Goal: Task Accomplishment & Management: Use online tool/utility

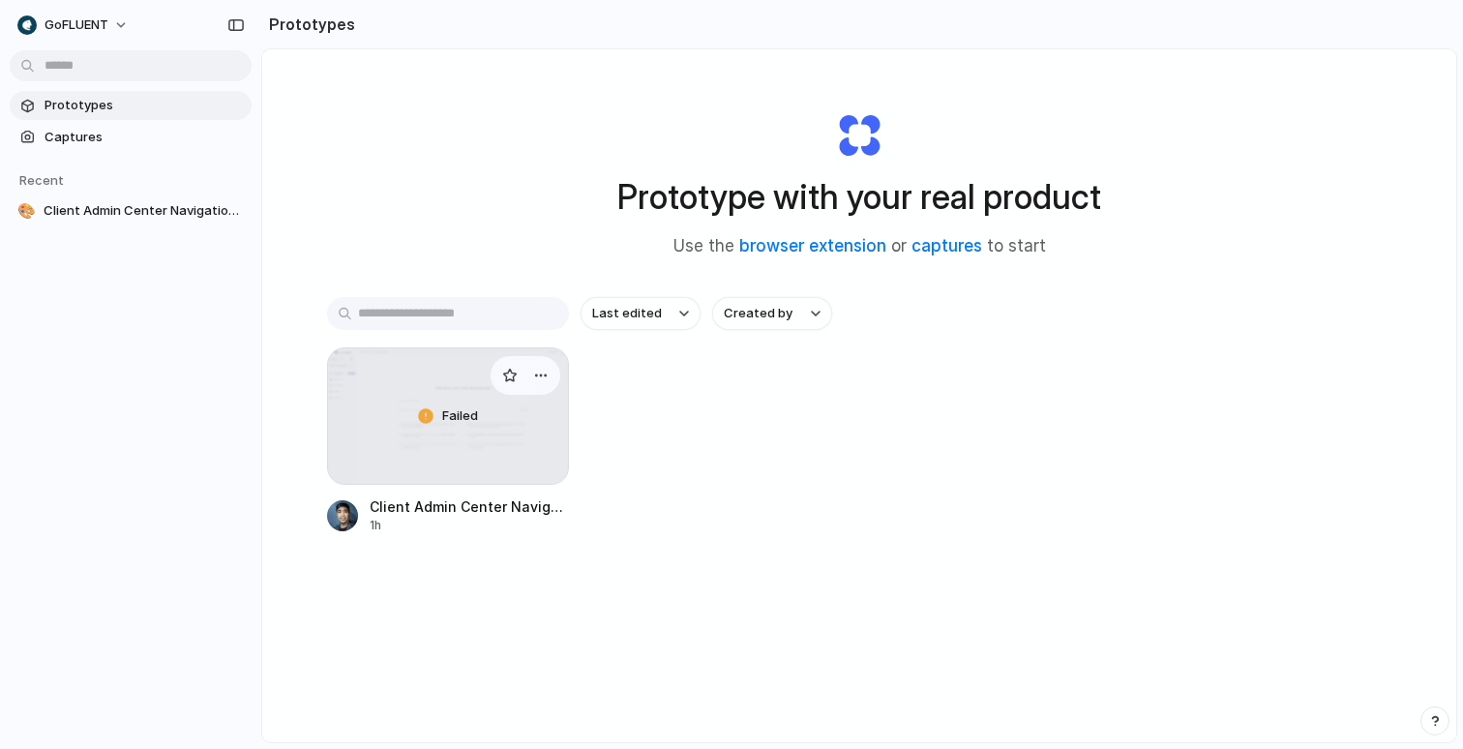
click at [465, 415] on span "Failed" at bounding box center [460, 415] width 36 height 19
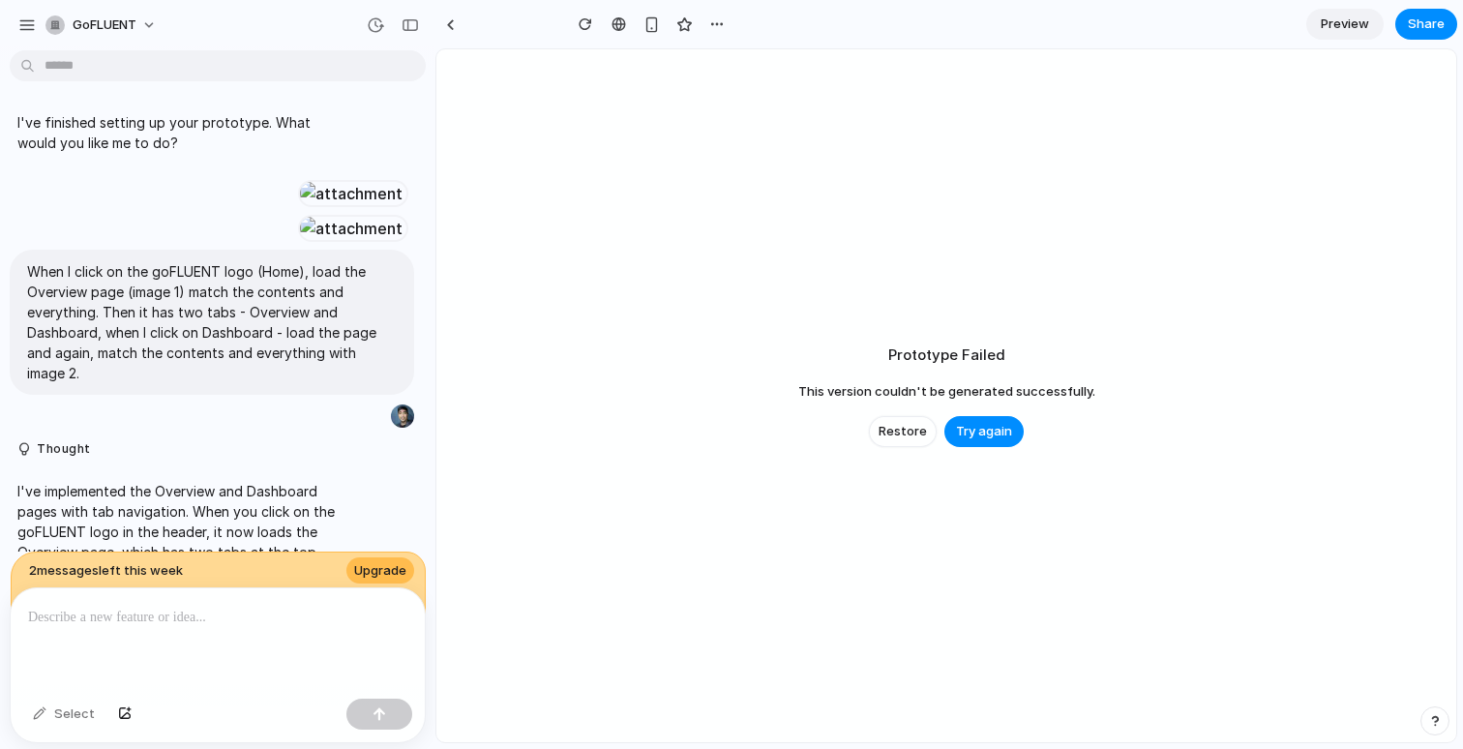
scroll to position [3537, 0]
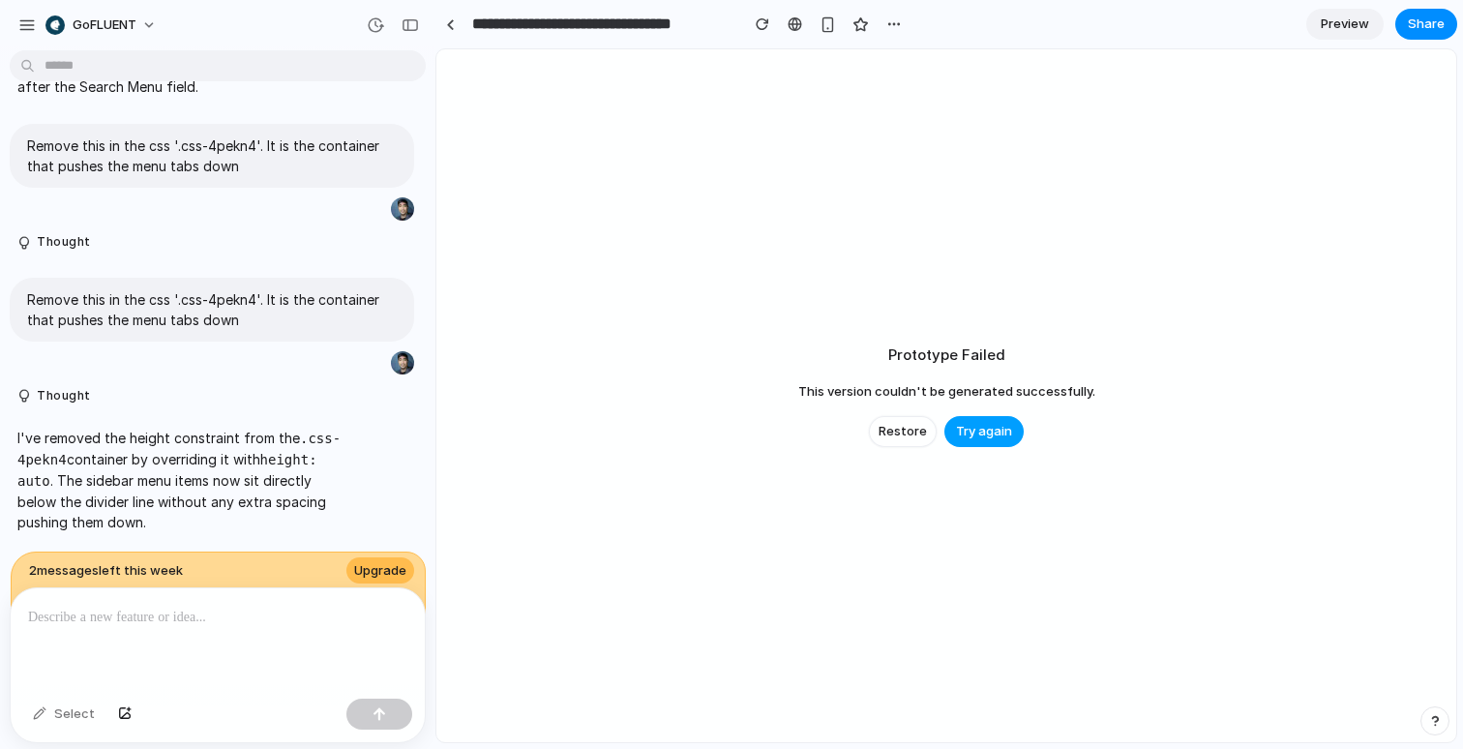
click at [1002, 430] on span "Try again" at bounding box center [984, 431] width 56 height 19
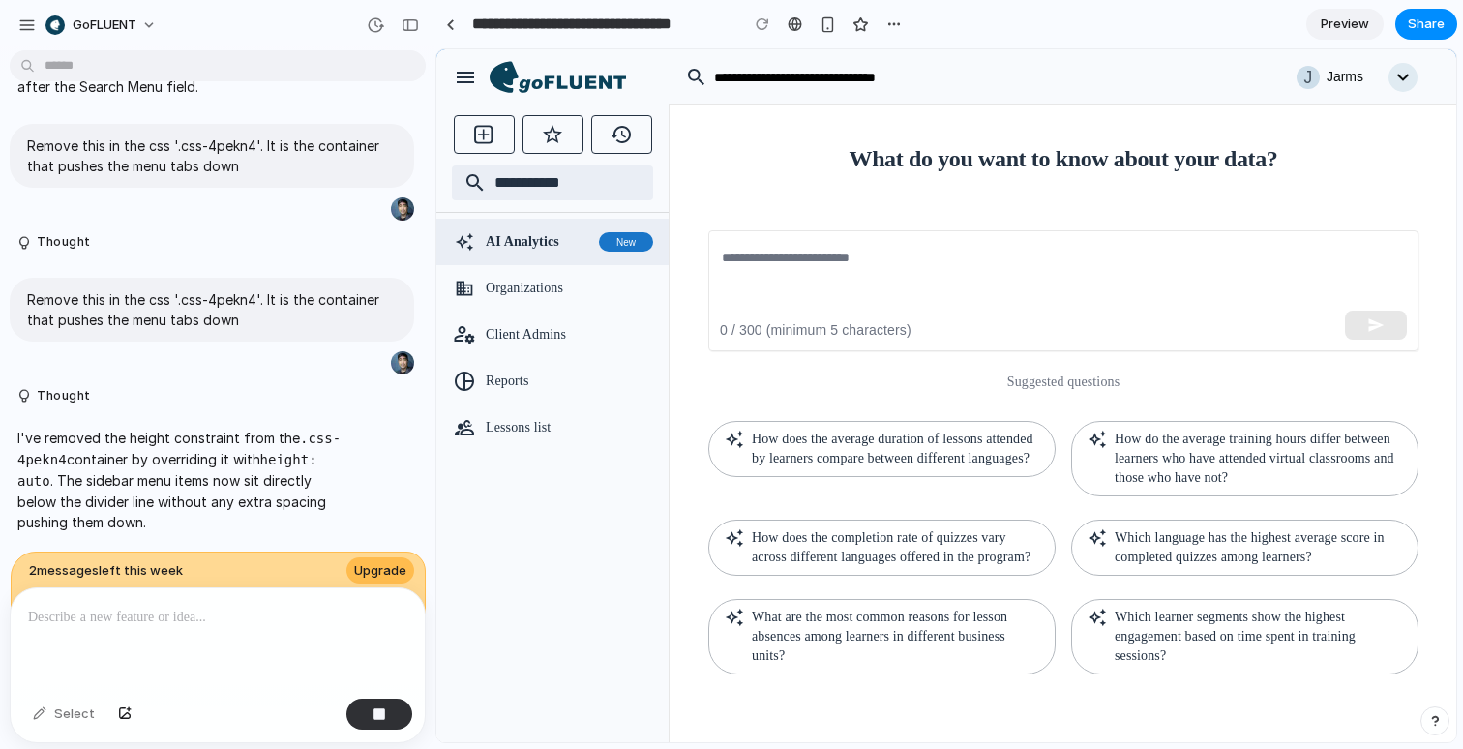
scroll to position [0, 0]
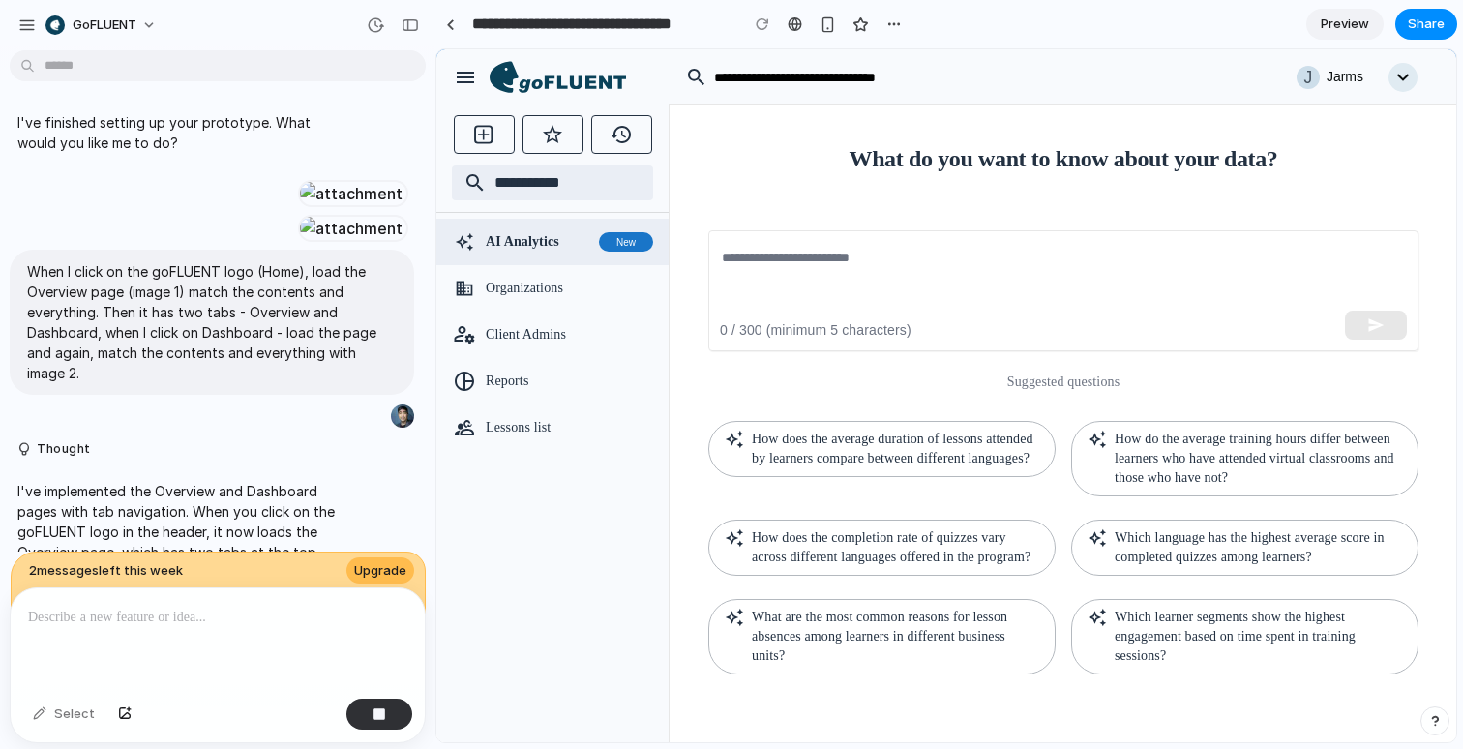
scroll to position [3537, 0]
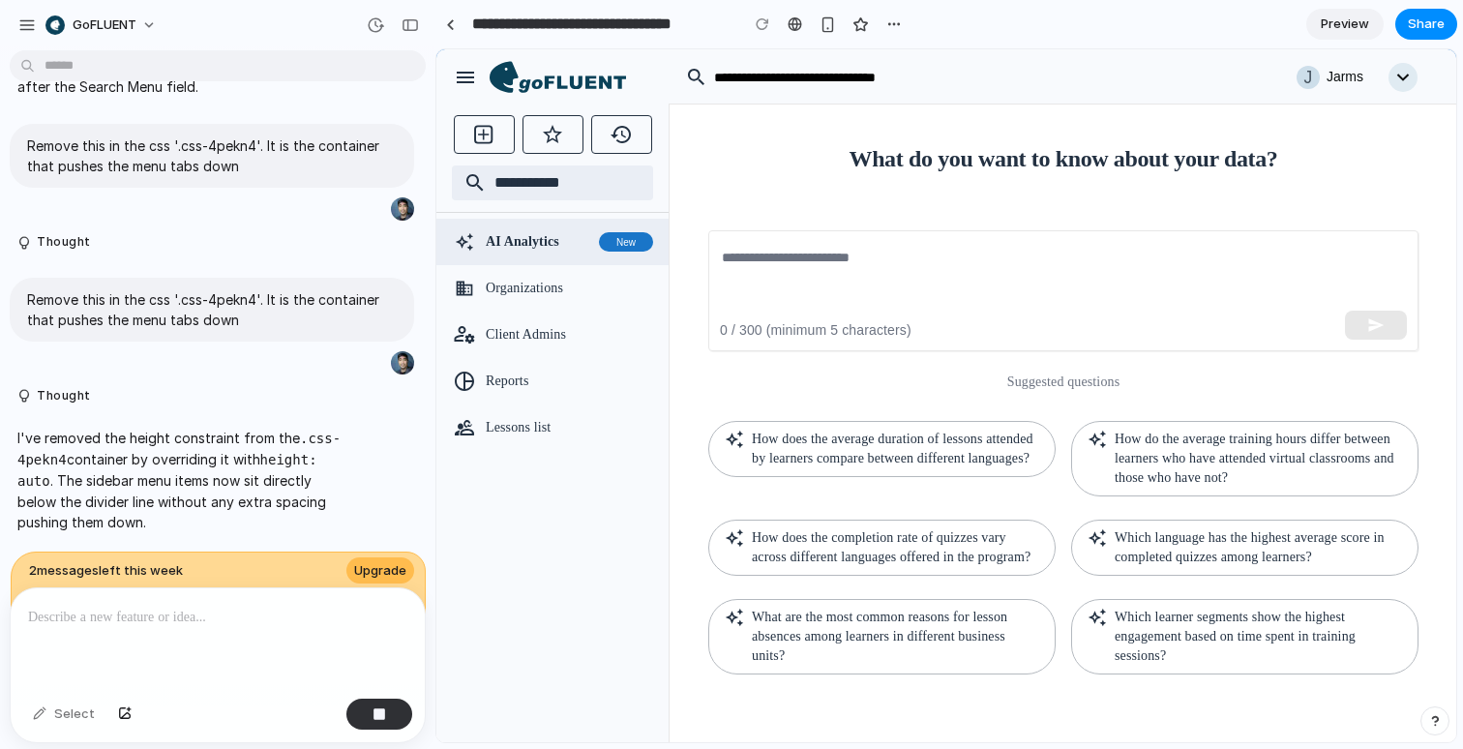
click at [589, 88] on icon at bounding box center [558, 77] width 136 height 33
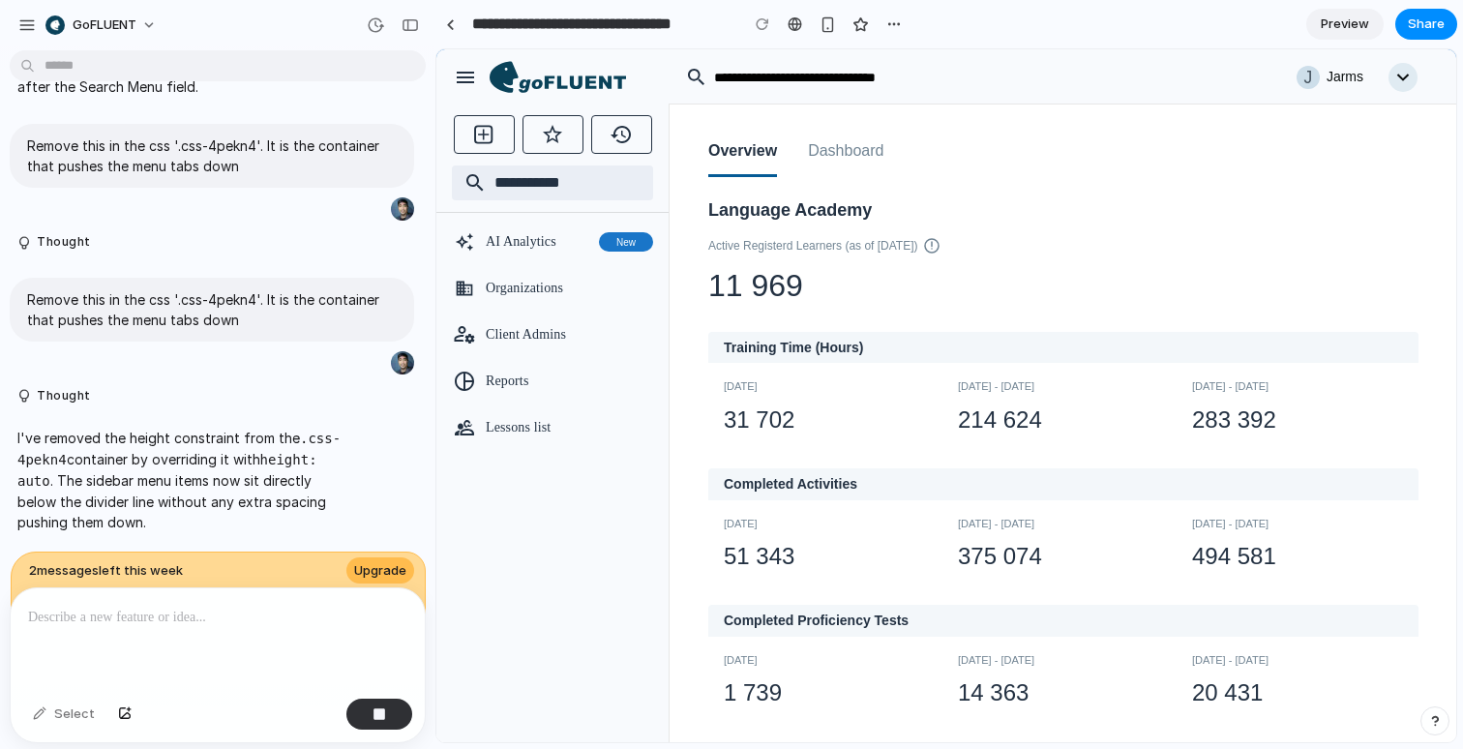
click at [883, 158] on button "Dashboard" at bounding box center [845, 152] width 75 height 49
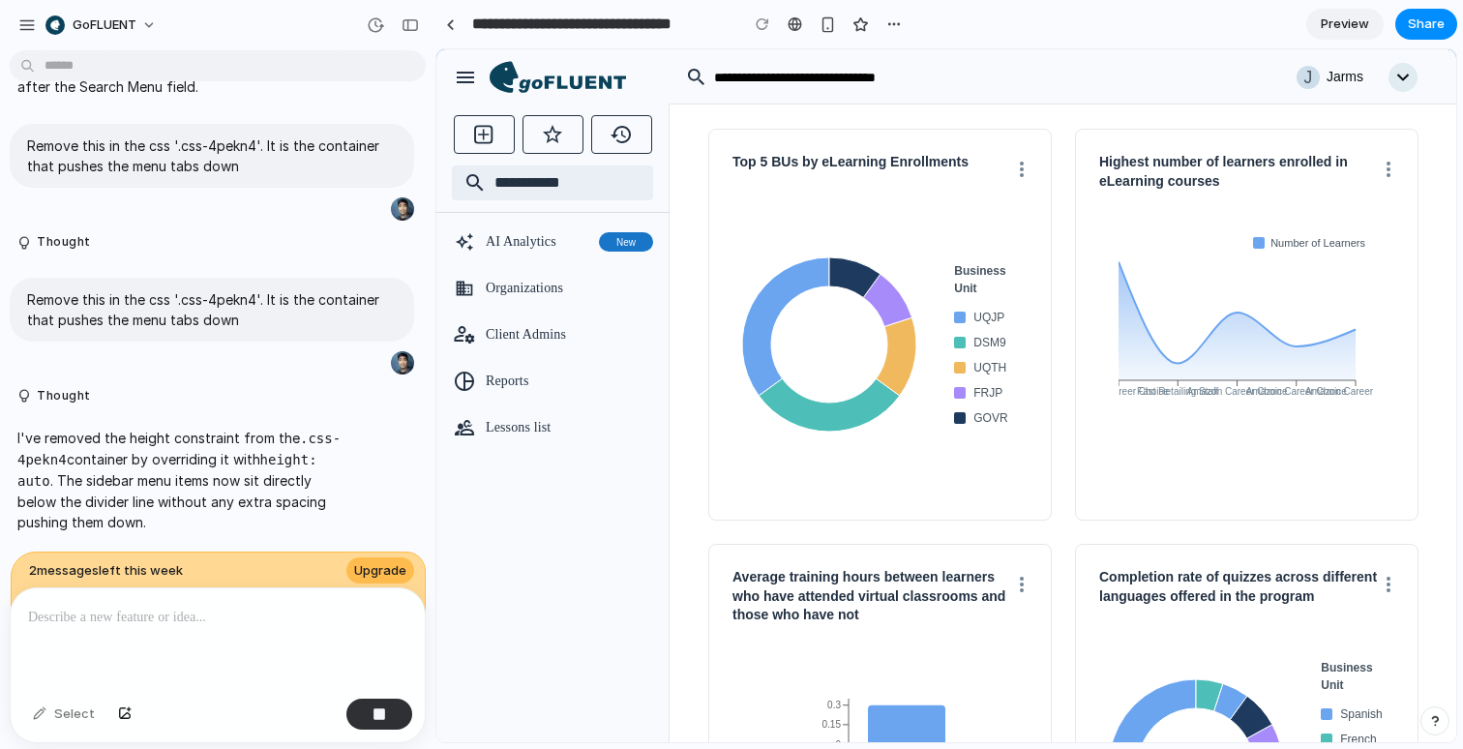
scroll to position [0, 0]
